Goal: Task Accomplishment & Management: Manage account settings

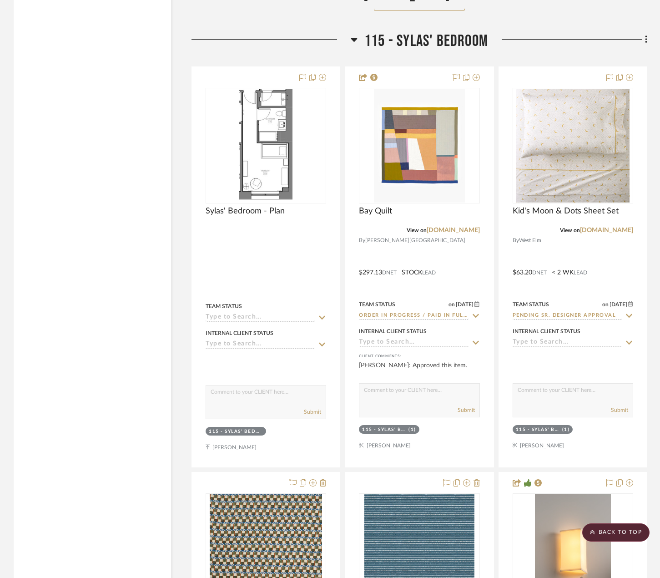
scroll to position [14201, 0]
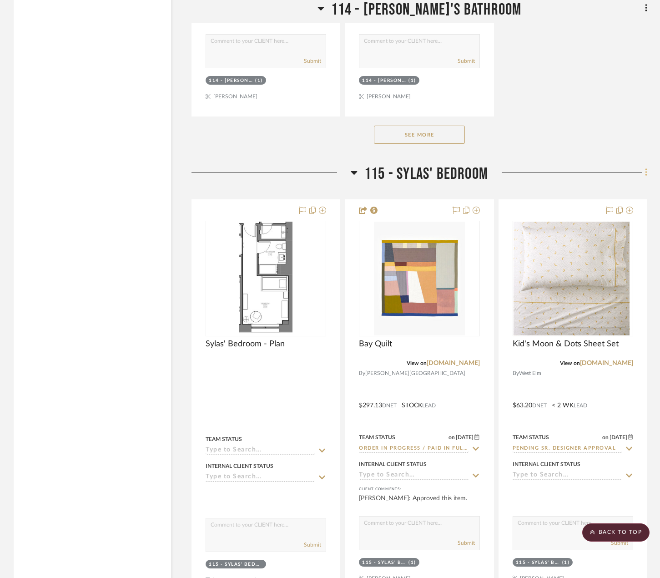
click at [646, 168] on icon at bounding box center [646, 172] width 2 height 8
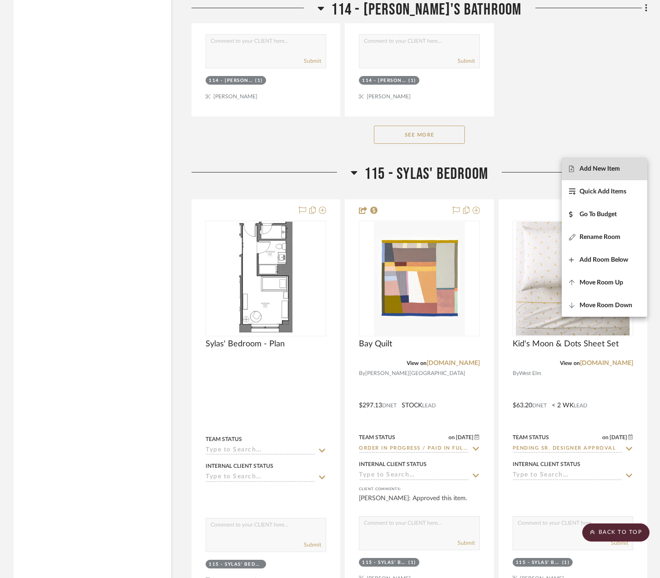
click at [596, 167] on span "Add New Item" at bounding box center [599, 169] width 40 height 8
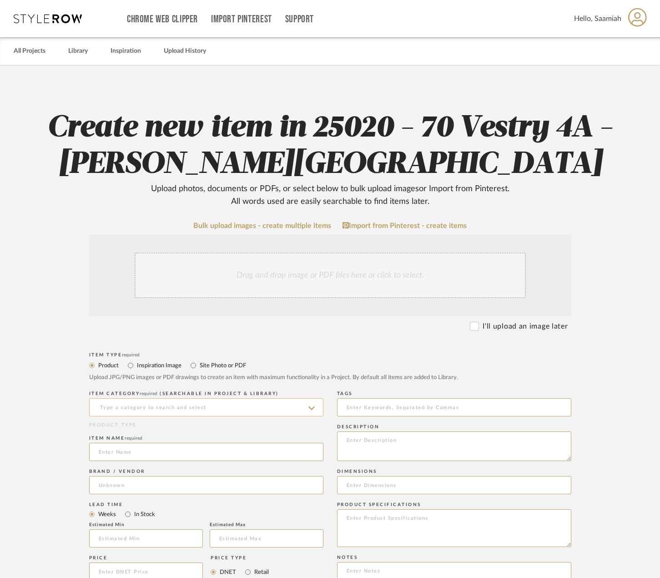
click at [159, 408] on input at bounding box center [206, 407] width 234 height 18
click at [135, 427] on span "Cabinet Pulls" at bounding box center [122, 430] width 47 height 6
type input "Cabinet Pulls"
click at [126, 449] on input at bounding box center [206, 452] width 234 height 18
paste input "Color Caliber Pull - Nickel"
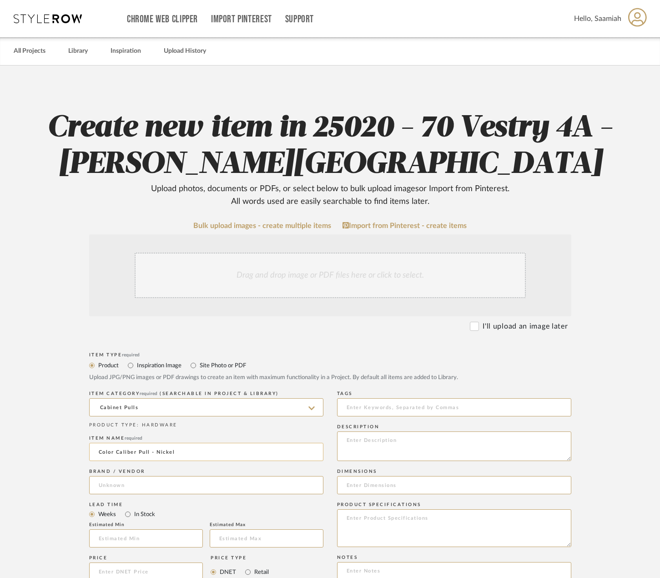
scroll to position [136, 0]
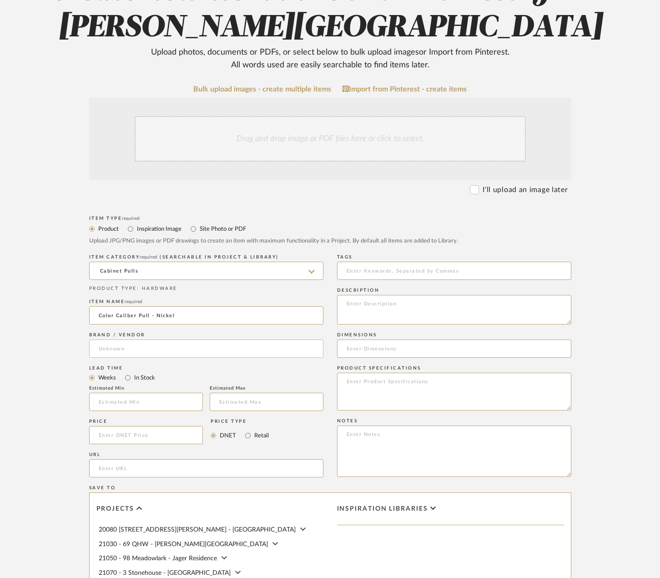
type input "Color Caliber Pull - Nickel"
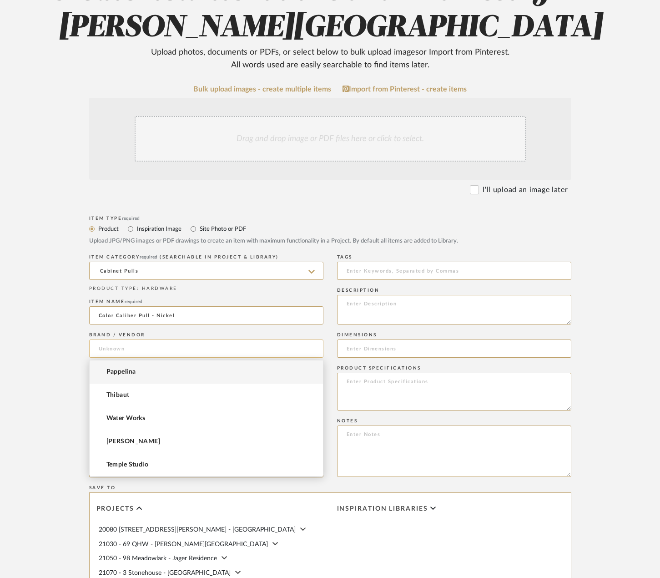
click at [133, 350] on input at bounding box center [206, 348] width 234 height 18
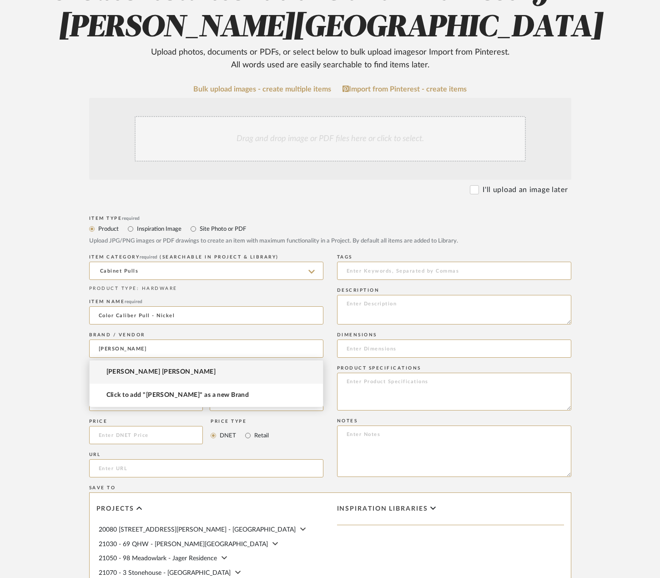
click at [138, 373] on span "[PERSON_NAME] [PERSON_NAME]" at bounding box center [161, 372] width 110 height 8
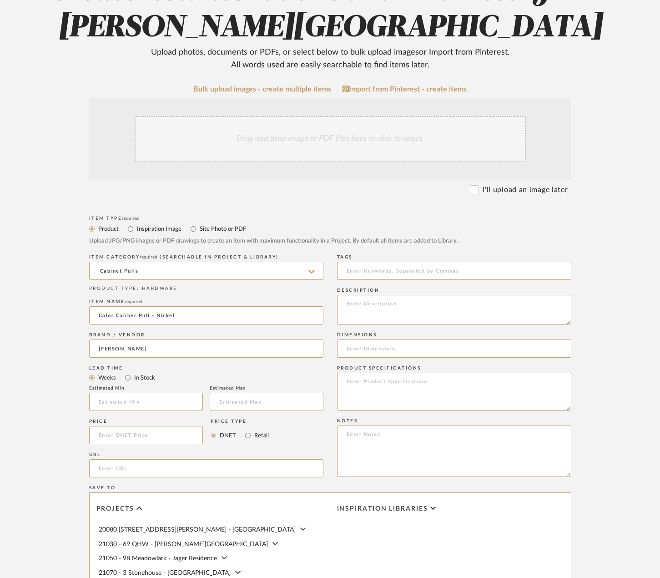
type input "[PERSON_NAME] [PERSON_NAME]"
click at [304, 134] on div "Drag and drop image or PDF files here or click to select." at bounding box center [330, 138] width 391 height 45
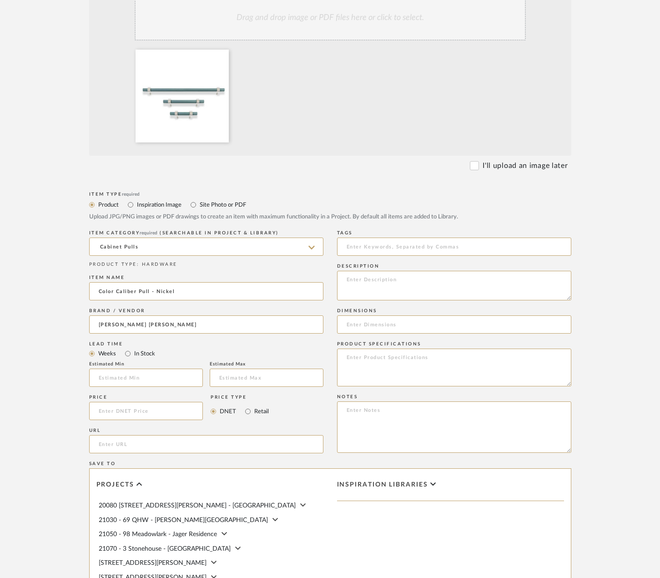
scroll to position [273, 0]
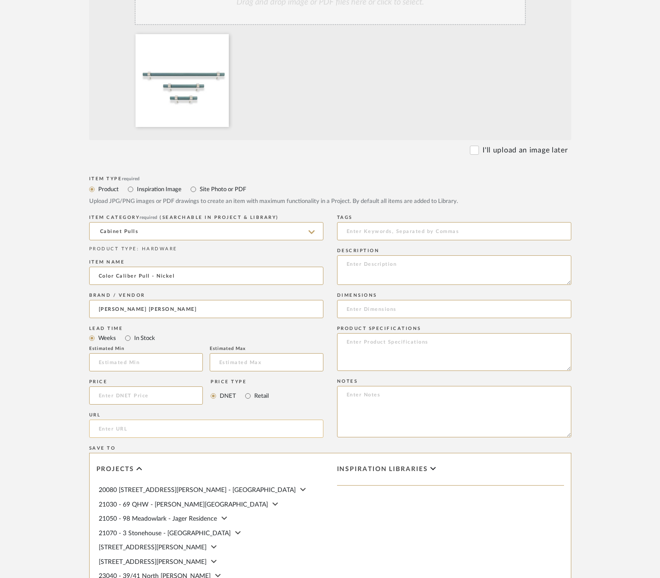
click at [119, 425] on input "url" at bounding box center [206, 428] width 234 height 18
paste input "[URL][DOMAIN_NAME]"
type input "[URL][DOMAIN_NAME]"
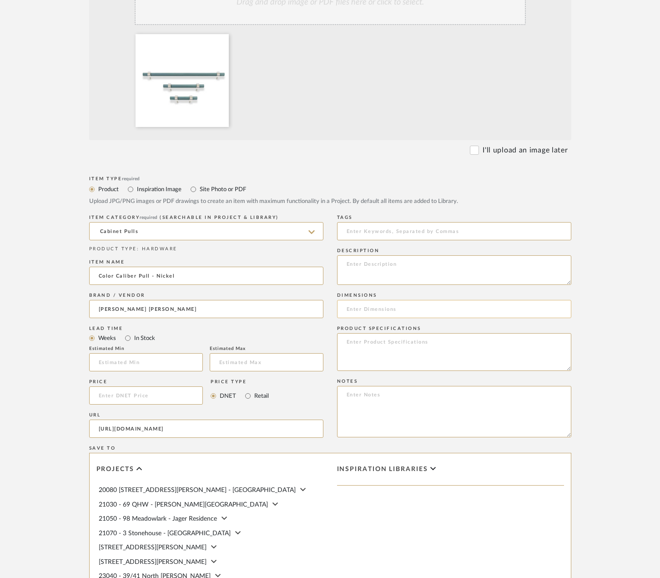
click at [383, 306] on input at bounding box center [454, 309] width 234 height 18
paste input "4" (C-C 2")"
type input "4" (C-C 2")"
click at [611, 281] on form "Bulk upload images - create multiple items Import from Pinterest - create items…" at bounding box center [329, 327] width 579 height 756
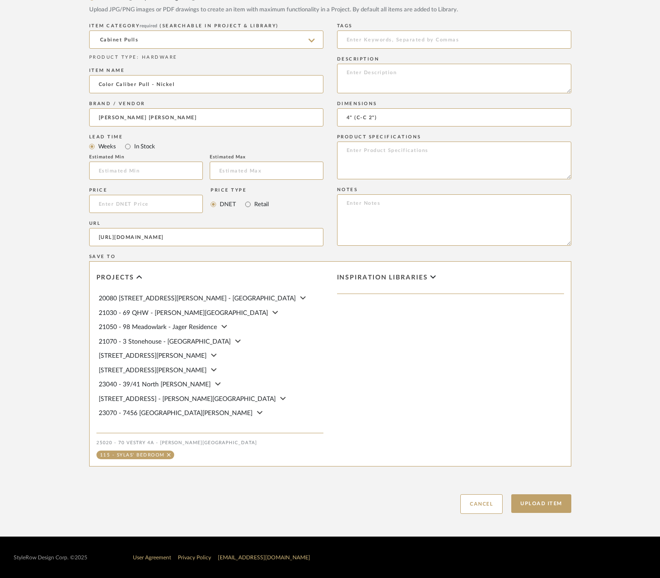
scroll to position [465, 0]
click at [545, 504] on button "Upload Item" at bounding box center [541, 502] width 60 height 19
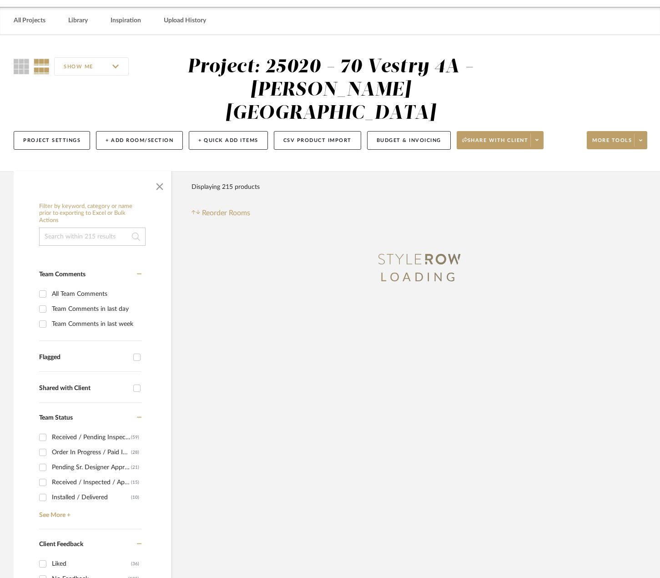
scroll to position [4, 0]
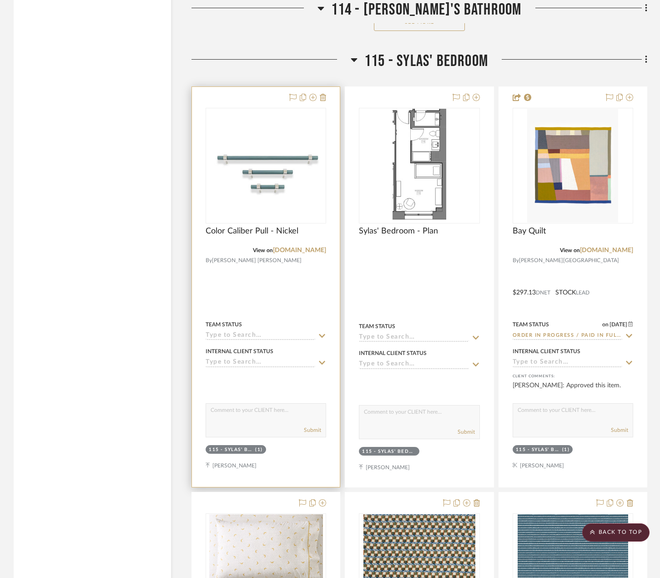
scroll to position [13110, 0]
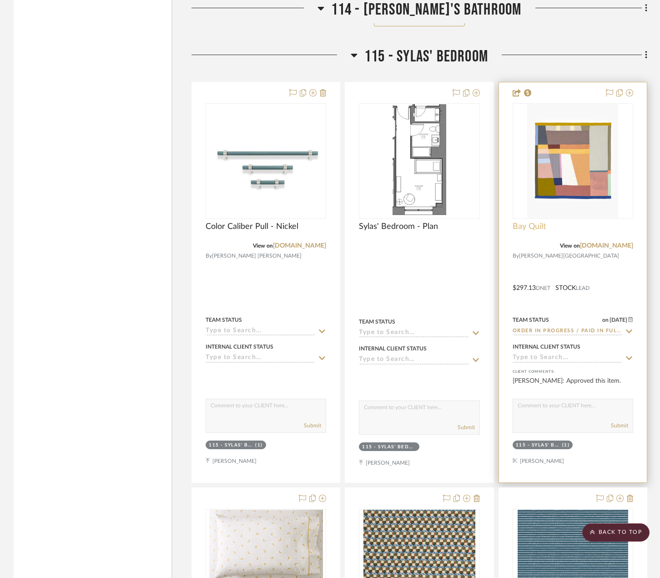
click at [536, 221] on span "Bay Quilt" at bounding box center [529, 226] width 33 height 10
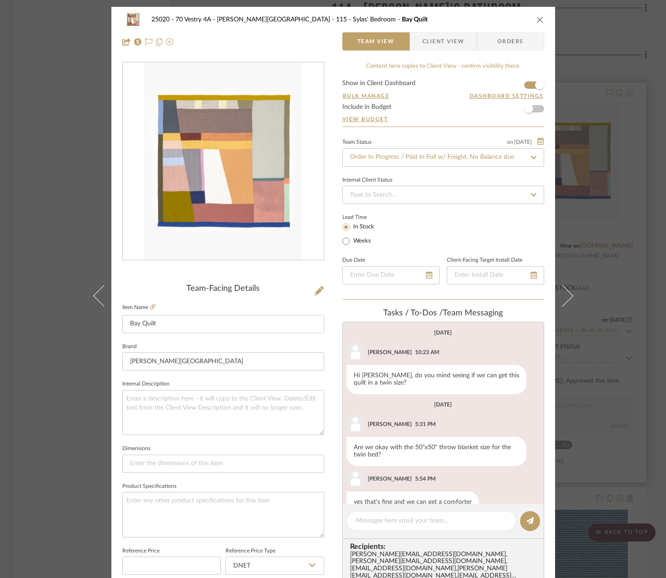
scroll to position [85, 0]
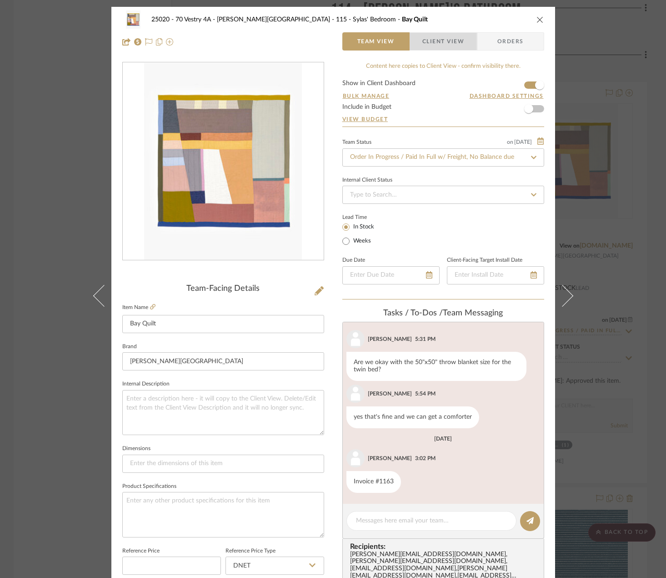
click at [444, 39] on span "Client View" at bounding box center [443, 41] width 42 height 18
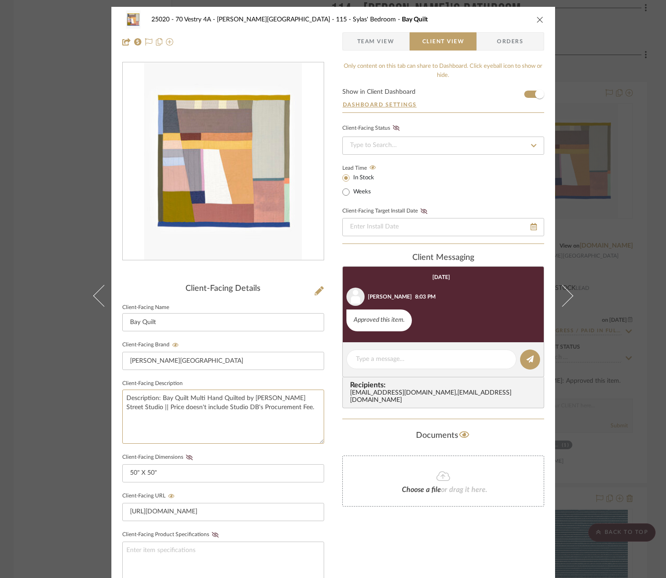
drag, startPoint x: 309, startPoint y: 423, endPoint x: 113, endPoint y: 396, distance: 197.9
click at [113, 396] on div "25020 - 70 Vestry 4A - [PERSON_NAME] 115 - [PERSON_NAME]' Bedroom Bay Quilt Tea…" at bounding box center [333, 385] width 444 height 757
click at [596, 181] on div "25020 - 70 Vestry 4A - [PERSON_NAME] 115 - [PERSON_NAME]' Bedroom Bay Quilt Tea…" at bounding box center [333, 289] width 666 height 578
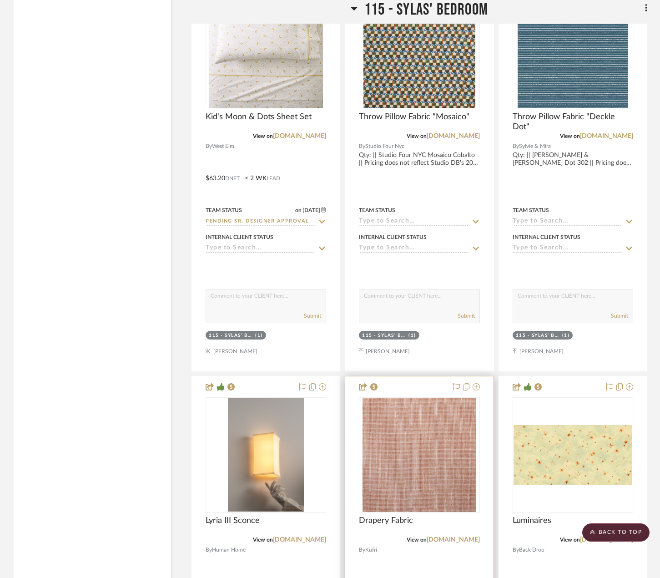
scroll to position [13746, 0]
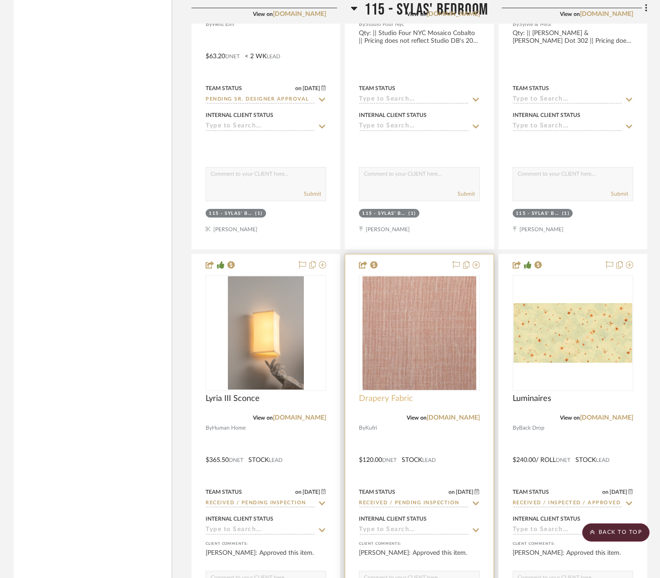
click at [391, 393] on span "Drapery Fabric" at bounding box center [386, 398] width 54 height 10
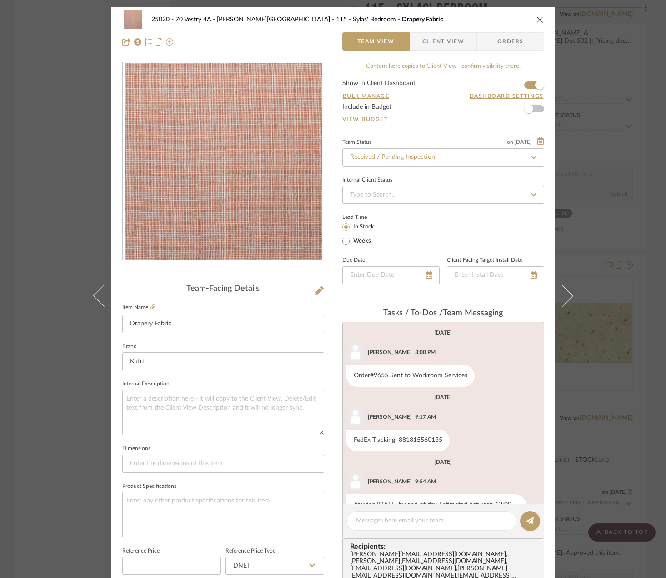
scroll to position [30, 0]
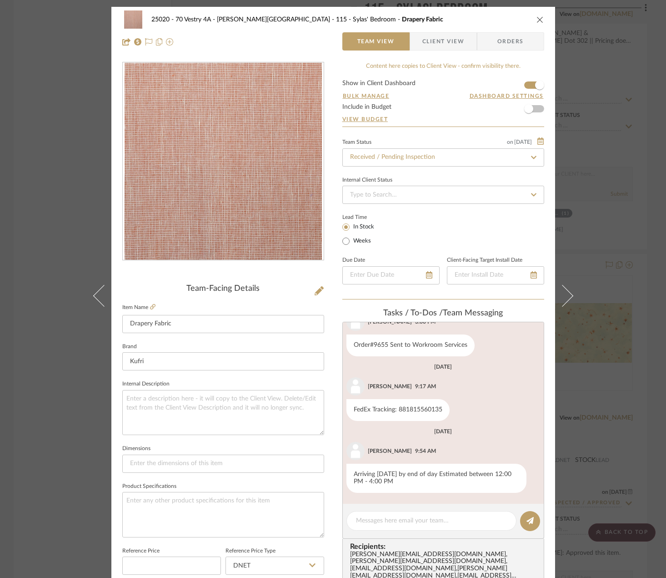
click at [437, 56] on div "25020 - 70 Vestry 4A - [PERSON_NAME] 115 - [PERSON_NAME]' Bedroom Drapery Fabri…" at bounding box center [333, 434] width 444 height 854
click at [438, 46] on span "Client View" at bounding box center [443, 41] width 42 height 18
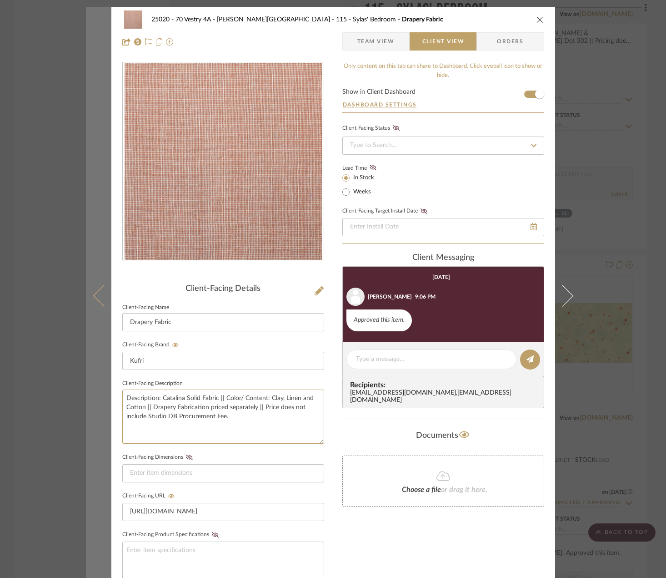
drag, startPoint x: 251, startPoint y: 417, endPoint x: 99, endPoint y: 398, distance: 153.5
click at [99, 398] on mat-dialog-content "25020 - 70 Vestry 4A - [PERSON_NAME] 115 - [PERSON_NAME]' Bedroom Drapery Fabri…" at bounding box center [333, 385] width 495 height 757
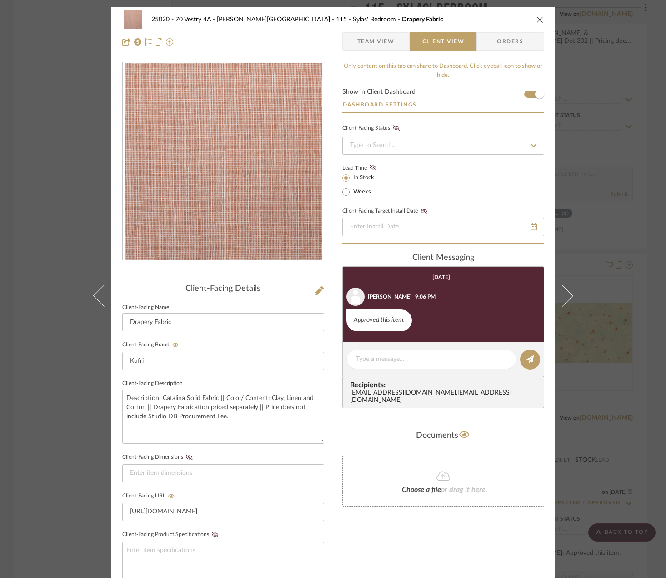
click at [652, 147] on div "25020 - 70 Vestry 4A - [PERSON_NAME] 115 - [PERSON_NAME]' Bedroom Drapery Fabri…" at bounding box center [333, 289] width 666 height 578
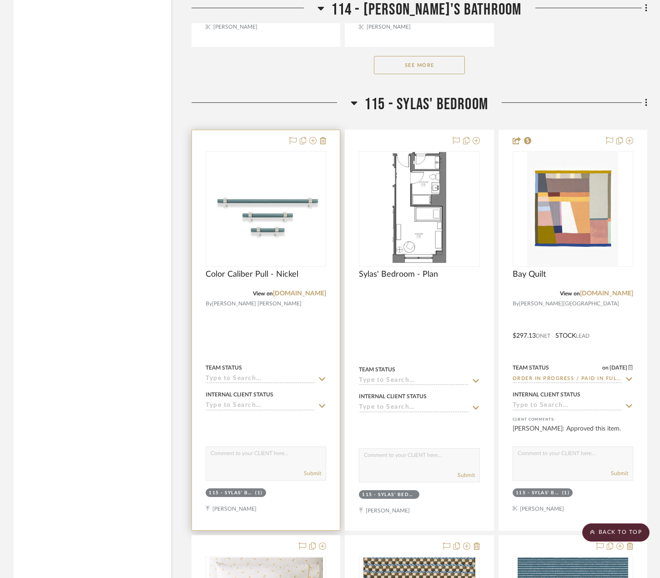
scroll to position [13064, 0]
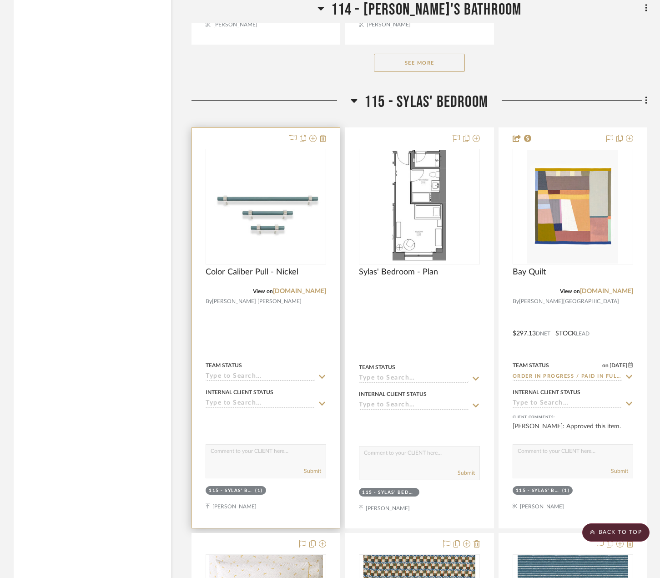
click at [303, 315] on div at bounding box center [266, 328] width 148 height 400
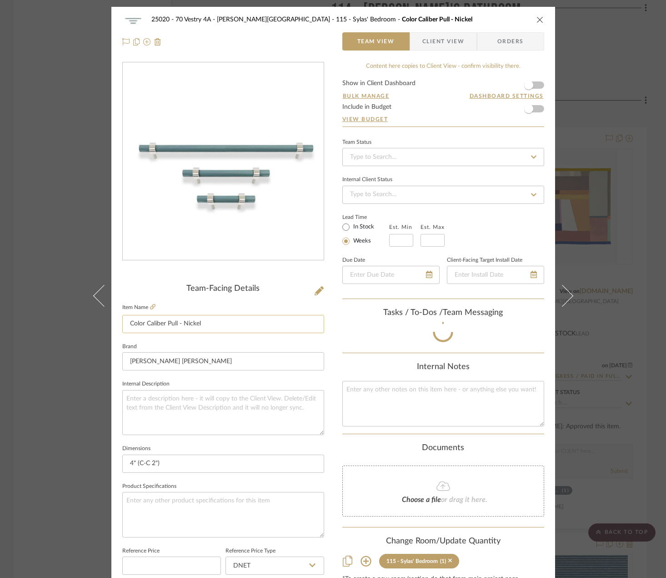
scroll to position [45, 0]
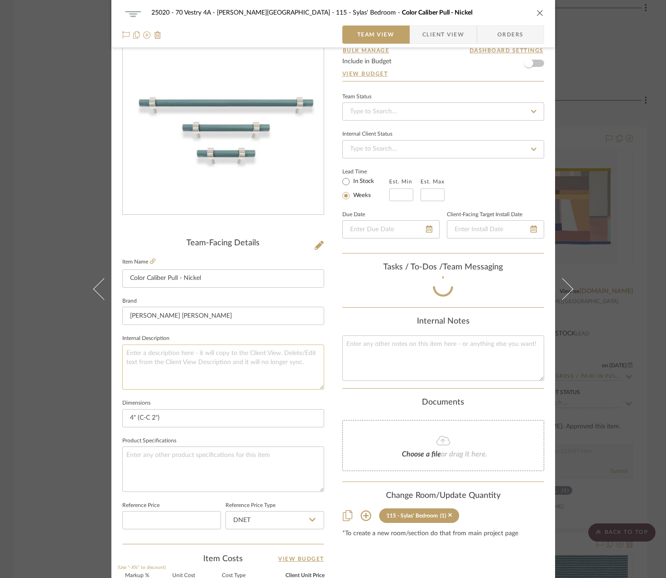
click at [223, 345] on textarea at bounding box center [223, 366] width 202 height 45
paste textarea "Description: Catalina Solid Fabric || Color/ Content: Clay, Linen and Cotton ||…"
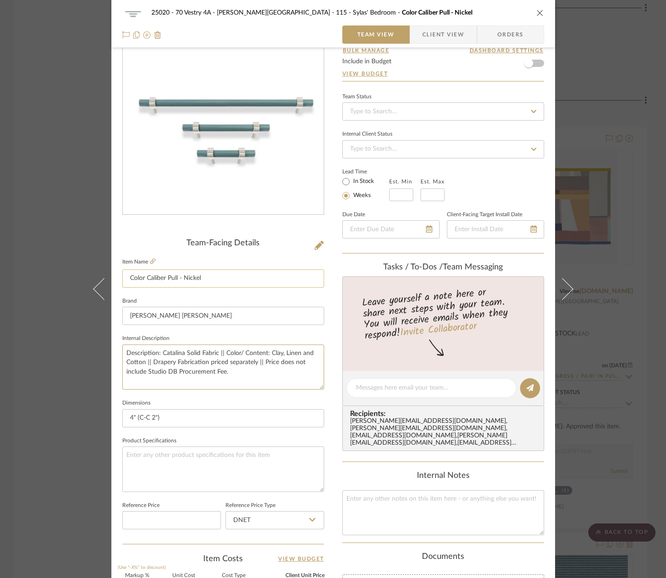
type textarea "Description: Catalina Solid Fabric || Color/ Content: Clay, Linen and Cotton ||…"
drag, startPoint x: 212, startPoint y: 275, endPoint x: 109, endPoint y: 271, distance: 103.3
click at [111, 271] on div "25020 - 70 Vestry 4A - [PERSON_NAME] 115 - [PERSON_NAME]' Bedroom Color Caliber…" at bounding box center [333, 381] width 444 height 840
click at [197, 279] on input "Color Caliber Pull - Nickel" at bounding box center [223, 278] width 202 height 18
drag, startPoint x: 174, startPoint y: 277, endPoint x: 111, endPoint y: 272, distance: 63.4
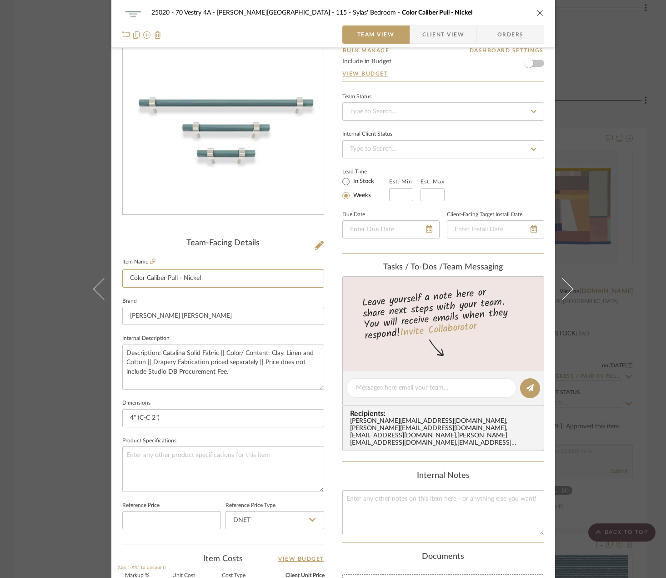
click at [111, 272] on div "25020 - 70 Vestry 4A - [PERSON_NAME] 115 - [PERSON_NAME]' Bedroom Color Caliber…" at bounding box center [333, 381] width 444 height 840
drag, startPoint x: 215, startPoint y: 351, endPoint x: 161, endPoint y: 345, distance: 54.9
click at [161, 345] on textarea "Description: Catalina Solid Fabric || Color/ Content: Clay, Linen and Cotton ||…" at bounding box center [223, 366] width 202 height 45
paste textarea "olor Caliber Pull"
click at [309, 352] on textarea "Description: Color Caliber Pull by [PERSON_NAME] [PERSON_NAME] || Color/ Conten…" at bounding box center [223, 366] width 202 height 45
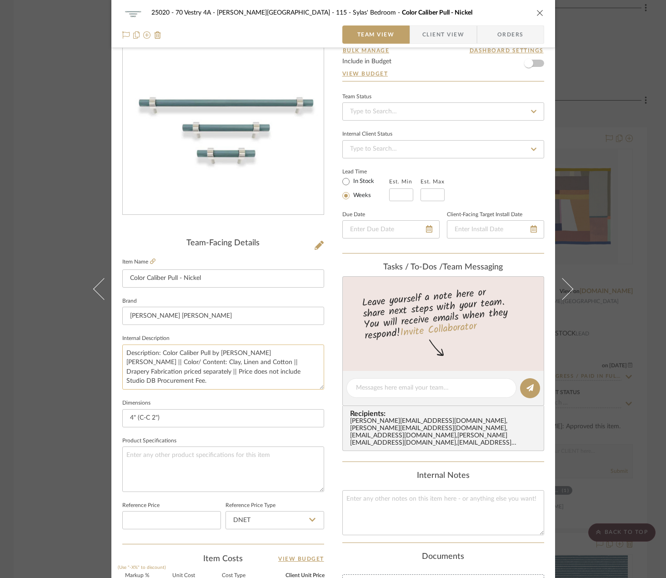
drag, startPoint x: 185, startPoint y: 361, endPoint x: 122, endPoint y: 362, distance: 62.8
click at [122, 362] on textarea "Description: Color Caliber Pull by [PERSON_NAME] [PERSON_NAME] || Color/ Conten…" at bounding box center [223, 366] width 202 height 45
drag, startPoint x: 201, startPoint y: 361, endPoint x: 312, endPoint y: 361, distance: 111.9
click at [312, 361] on textarea "Description: Color Caliber Pull by [PERSON_NAME] Brown || Color/ Content: Nicke…" at bounding box center [223, 366] width 202 height 45
type textarea "Description: Color Caliber Pull by [PERSON_NAME] [PERSON_NAME] || Color/ Conten…"
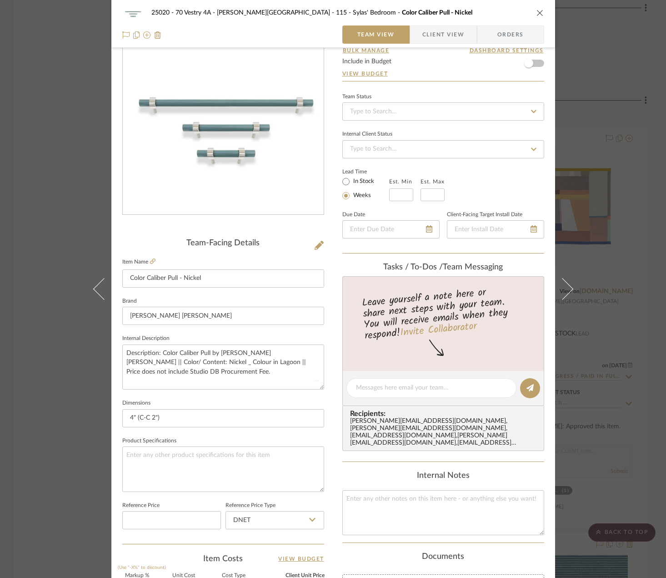
click at [212, 398] on fieldset "Dimensions 4" (C-C 2")" at bounding box center [223, 412] width 202 height 30
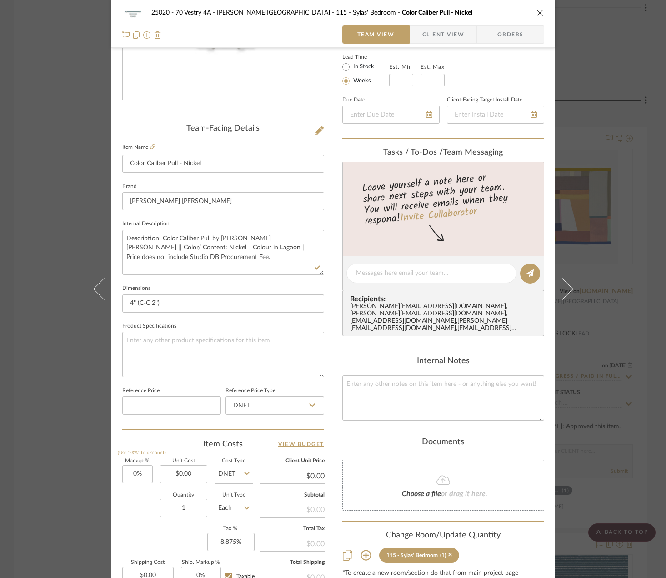
scroll to position [0, 0]
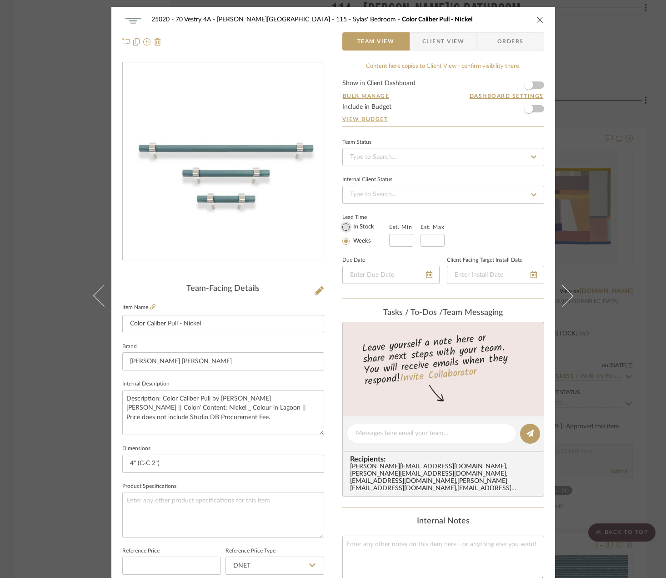
click at [344, 227] on input "In Stock" at bounding box center [346, 226] width 11 height 11
radio input "true"
click at [344, 307] on div "Content here copies to Client View - confirm visibility there. Show in Client D…" at bounding box center [443, 436] width 202 height 749
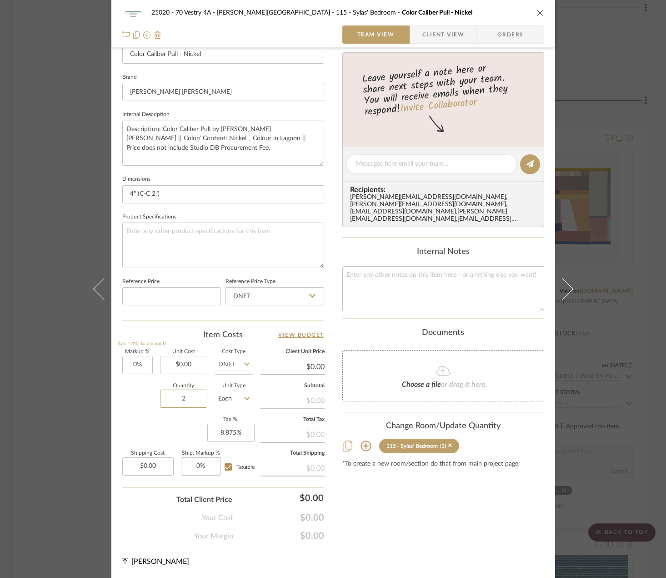
type input "2"
click at [129, 409] on div "Quantity 2 Unit Type Each" at bounding box center [187, 399] width 131 height 32
click at [189, 365] on input "0.00" at bounding box center [183, 365] width 47 height 18
type input "$35.00"
click at [193, 316] on div "Team-Facing Details Item Name Color Caliber Pull - Nickel Brand [PERSON_NAME] B…" at bounding box center [223, 167] width 202 height 305
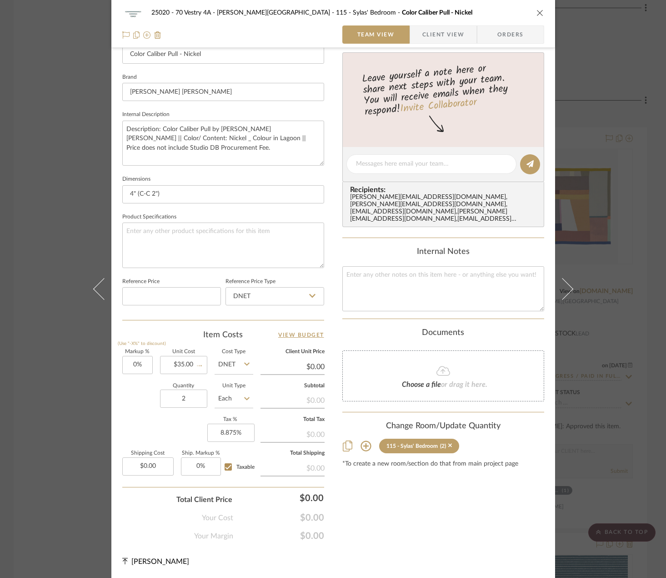
type input "$35.00"
click at [153, 464] on input "0.00" at bounding box center [147, 466] width 51 height 18
type input "$8.98"
click at [169, 438] on div "Markup % (Use "-X%" to discount) 0% Unit Cost $35.00 Cost Type DNET Client Unit…" at bounding box center [223, 415] width 202 height 133
click at [227, 466] on input "Taxable" at bounding box center [228, 466] width 15 height 15
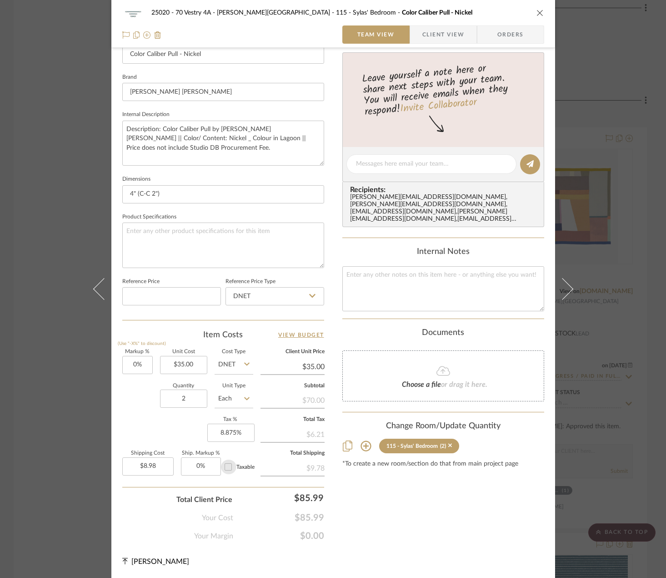
checkbox input "false"
click at [227, 466] on input "Taxable" at bounding box center [228, 466] width 15 height 15
checkbox input "true"
click at [222, 468] on input "Taxable" at bounding box center [228, 466] width 15 height 15
checkbox input "false"
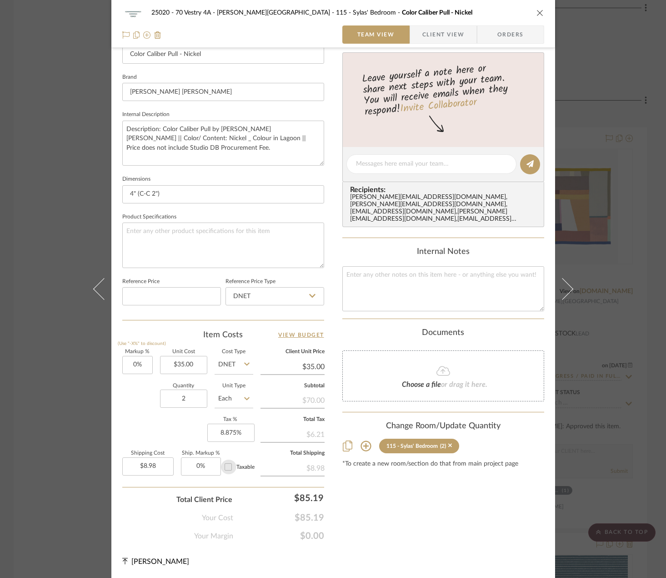
click at [222, 468] on input "Taxable" at bounding box center [228, 466] width 15 height 15
checkbox input "true"
click at [152, 421] on div "Markup % (Use "-X%" to discount) 0% Unit Cost $35.00 Cost Type DNET Client Unit…" at bounding box center [223, 415] width 202 height 133
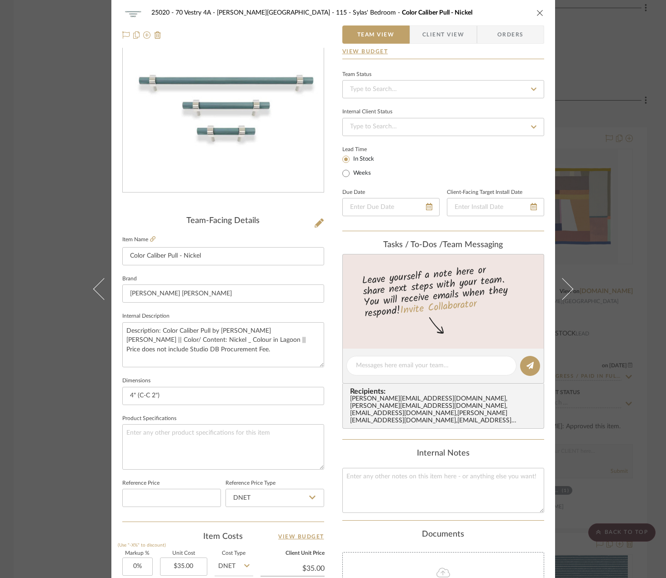
scroll to position [0, 0]
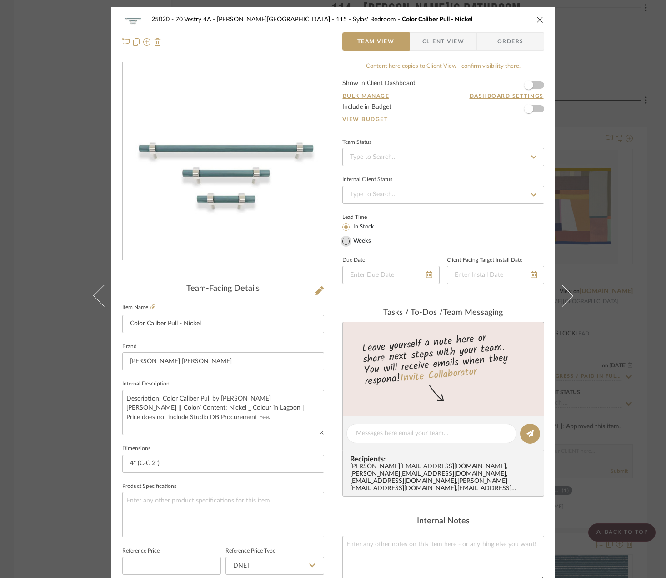
type input "8.875%"
click at [344, 241] on input "Weeks" at bounding box center [346, 241] width 11 height 11
radio input "true"
click at [391, 240] on input at bounding box center [401, 240] width 24 height 13
type input "3"
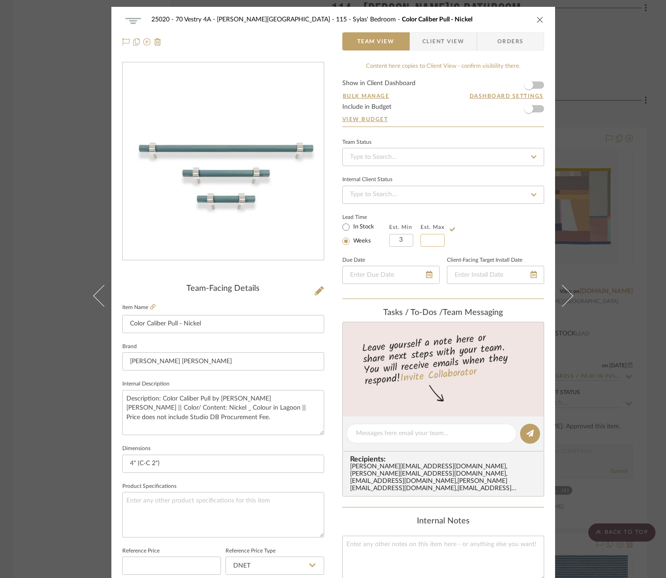
click at [429, 243] on input at bounding box center [433, 240] width 24 height 13
type input "4"
click at [491, 226] on div "Lead Time In Stock Weeks Est. Min 3 Est. Max 4" at bounding box center [443, 228] width 202 height 35
click at [441, 41] on span "Client View" at bounding box center [443, 41] width 42 height 18
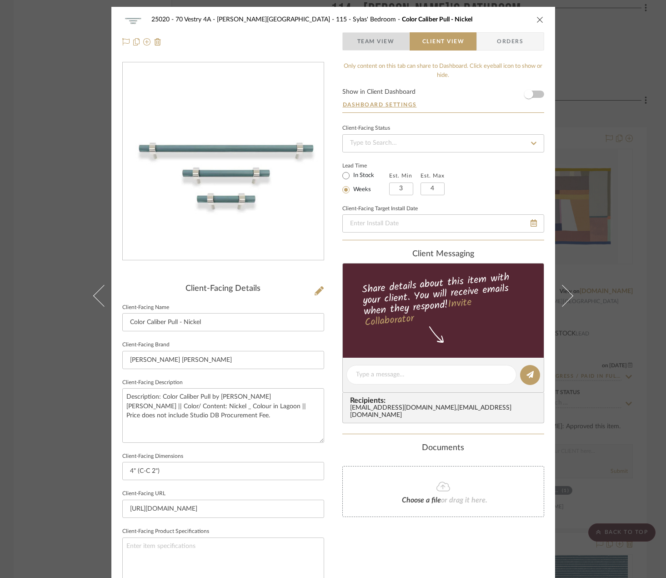
click at [366, 35] on span "Team View" at bounding box center [375, 41] width 37 height 18
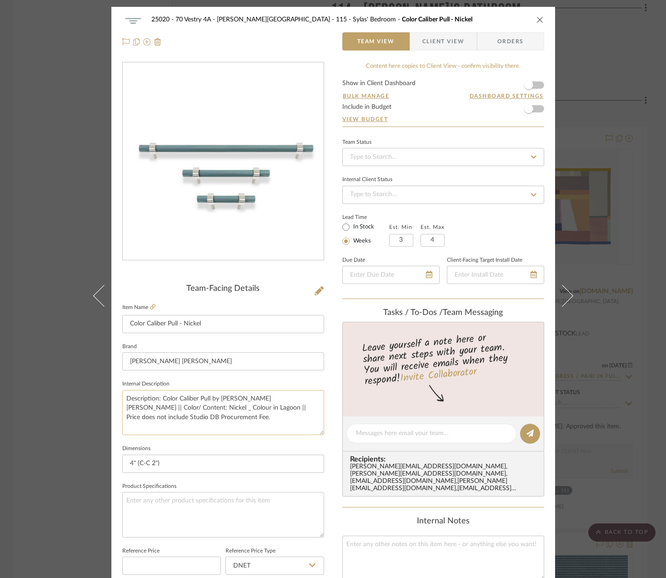
click at [145, 412] on textarea "Description: Color Caliber Pull by [PERSON_NAME] [PERSON_NAME] || Color/ Conten…" at bounding box center [223, 412] width 202 height 45
click at [145, 408] on textarea "Description: Color Caliber Pull by [PERSON_NAME] [PERSON_NAME] || Color/ Conten…" at bounding box center [223, 412] width 202 height 45
drag, startPoint x: 166, startPoint y: 407, endPoint x: 141, endPoint y: 410, distance: 24.7
click at [141, 410] on textarea "Description: Color Caliber Pull by [PERSON_NAME] [PERSON_NAME] || Color/ Conten…" at bounding box center [223, 412] width 202 height 45
type textarea "Description: Color Caliber Pull by [PERSON_NAME] [PERSON_NAME] || Color/ Conten…"
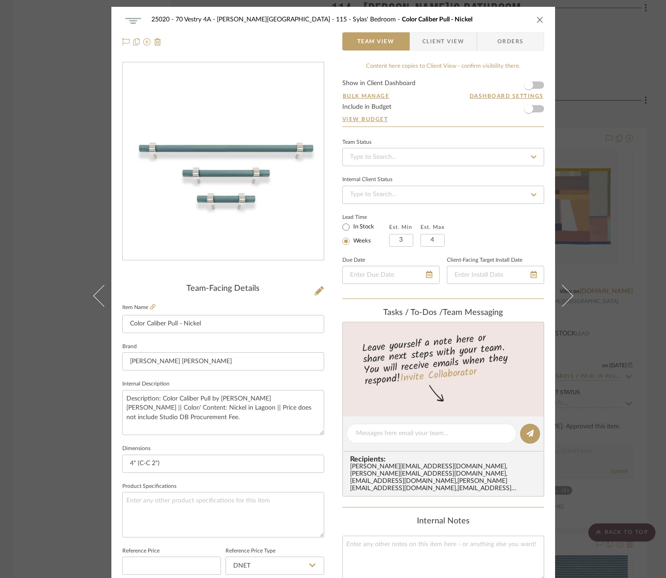
click at [198, 377] on sr-form-field "Brand [PERSON_NAME] [PERSON_NAME]" at bounding box center [223, 359] width 202 height 38
click at [96, 381] on button at bounding box center [98, 296] width 25 height 578
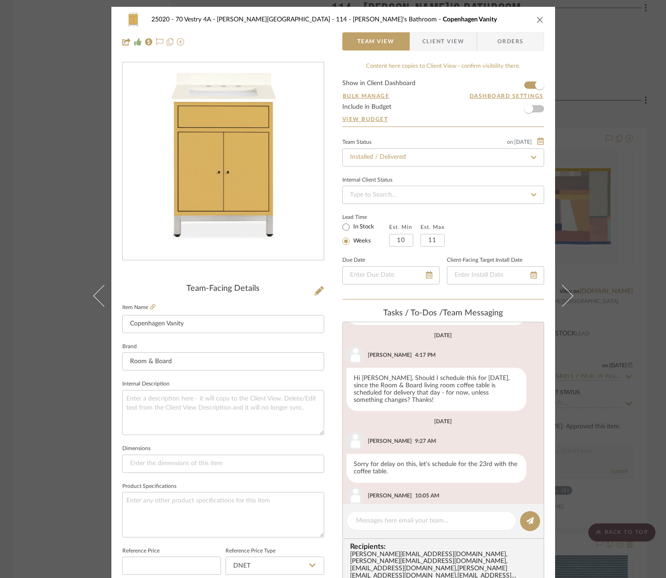
scroll to position [528, 0]
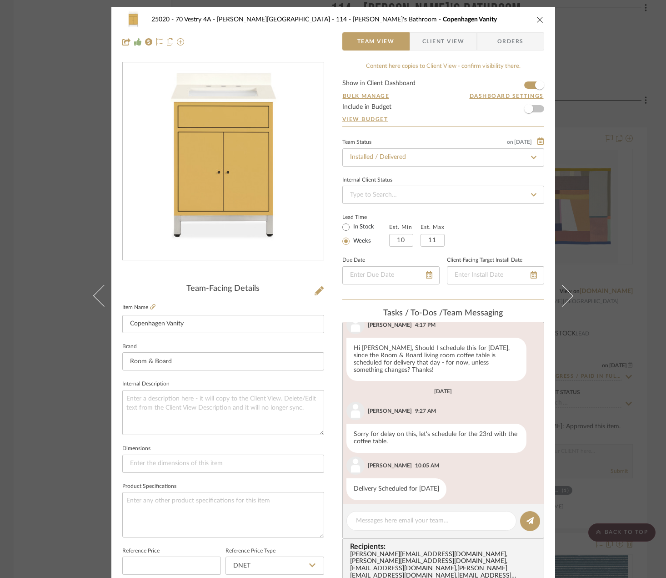
click at [614, 126] on div "25020 - 70 Vestry 4A - [PERSON_NAME] 114 - [PERSON_NAME]'s Bathroom Copenhagen …" at bounding box center [333, 289] width 666 height 578
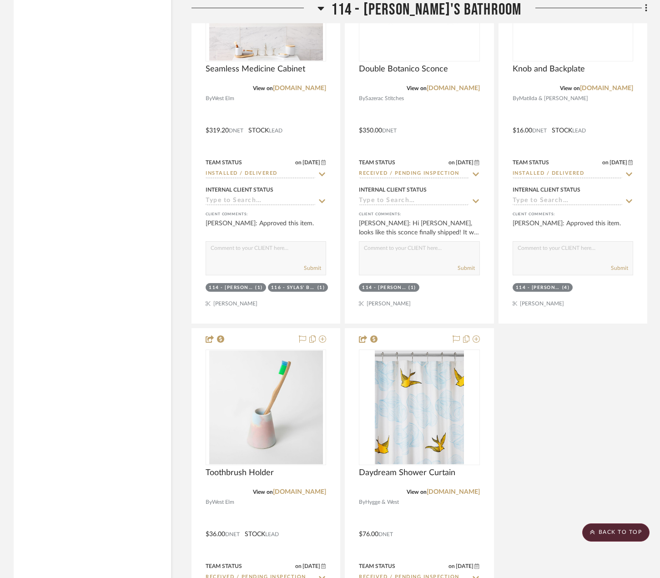
scroll to position [12064, 0]
